Goal: Information Seeking & Learning: Check status

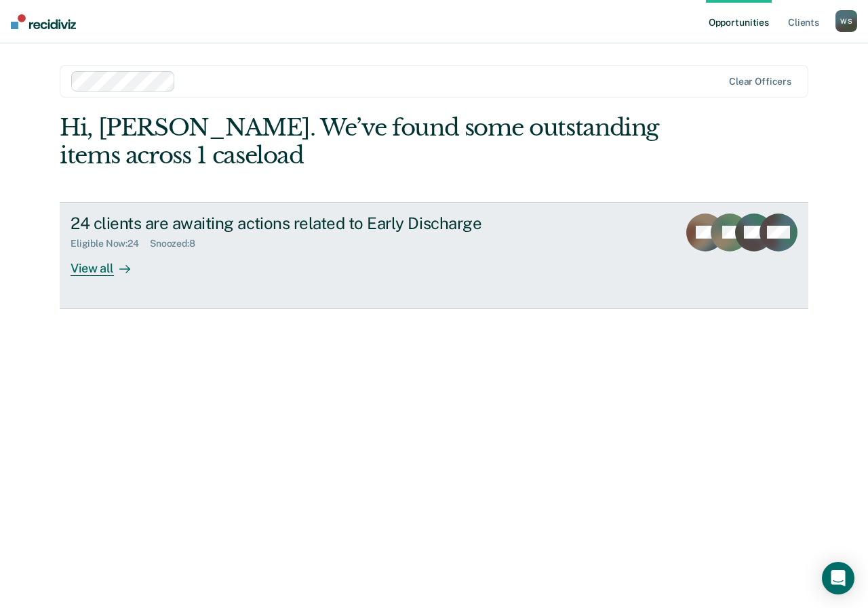
click at [121, 269] on icon at bounding box center [125, 269] width 10 height 0
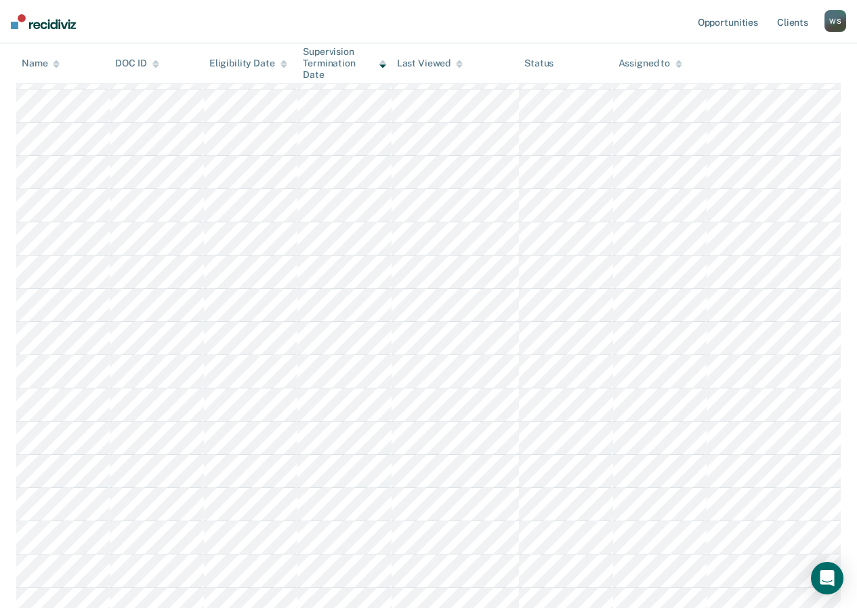
scroll to position [407, 0]
